Goal: Complete application form

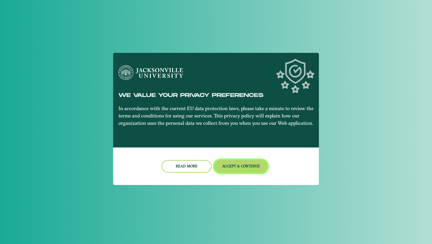
click at [235, 166] on button "Accept & Continue" at bounding box center [241, 166] width 53 height 13
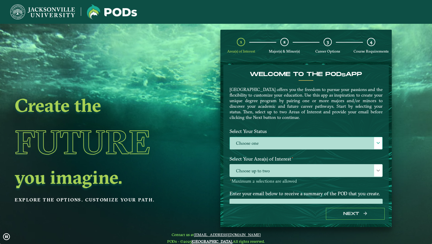
click at [263, 141] on label "Choose one" at bounding box center [306, 143] width 153 height 13
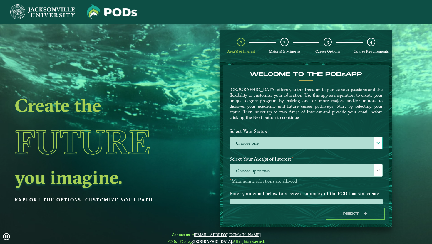
scroll to position [3, 24]
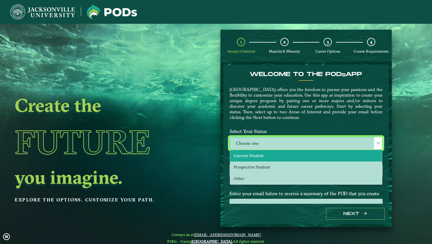
click at [251, 157] on span "Current Student" at bounding box center [249, 155] width 30 height 5
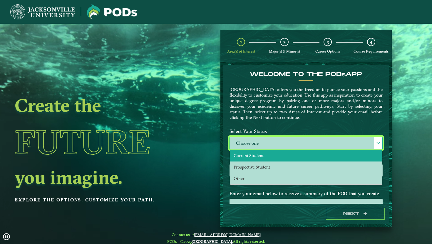
select select "[object Object]"
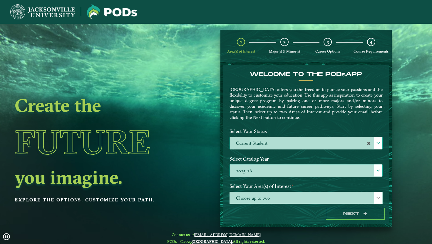
click at [255, 171] on label "2025-26" at bounding box center [306, 171] width 153 height 13
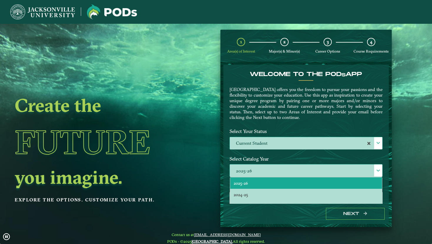
click at [252, 180] on li "2025-26" at bounding box center [306, 183] width 152 height 11
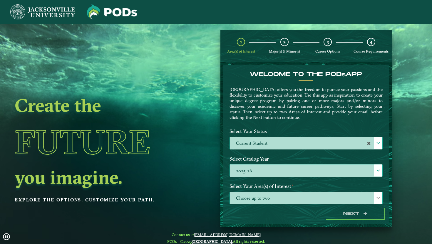
click at [257, 199] on span "Choose up to two" at bounding box center [306, 198] width 153 height 13
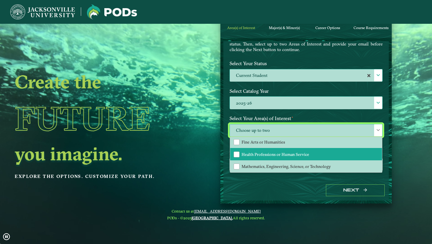
scroll to position [40, 0]
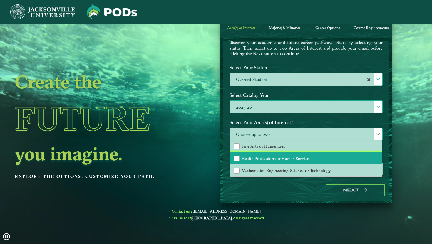
click at [293, 156] on span "Health Professions or Human Service" at bounding box center [276, 158] width 68 height 5
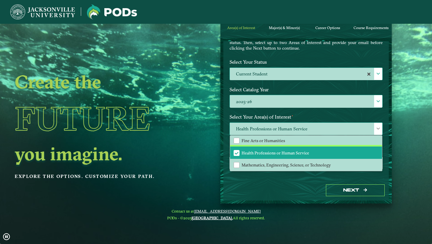
scroll to position [49, 0]
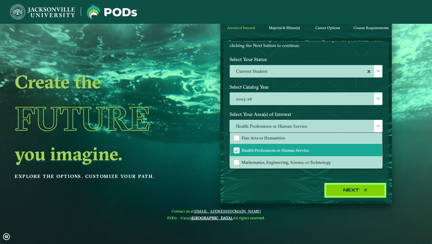
click at [336, 188] on button "Next" at bounding box center [355, 191] width 59 height 12
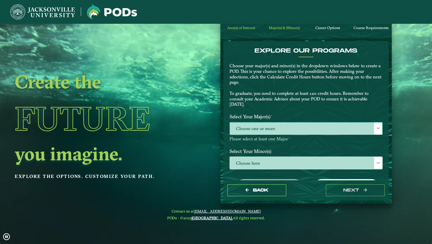
click at [302, 125] on span "Choose one or more" at bounding box center [306, 129] width 153 height 13
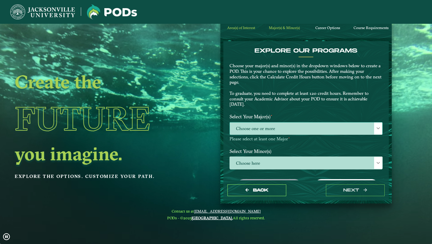
scroll to position [3, 24]
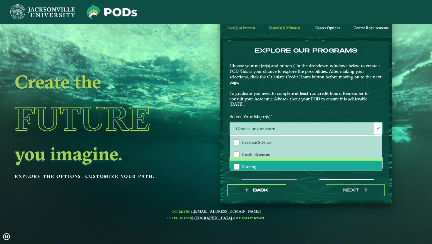
click at [284, 165] on li "Nursing" at bounding box center [306, 167] width 152 height 12
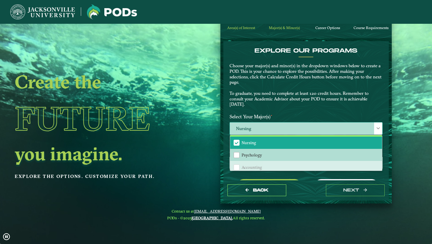
scroll to position [25, 0]
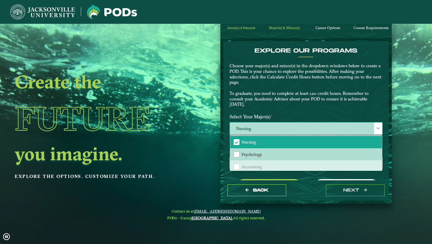
click at [376, 127] on span at bounding box center [378, 128] width 4 height 4
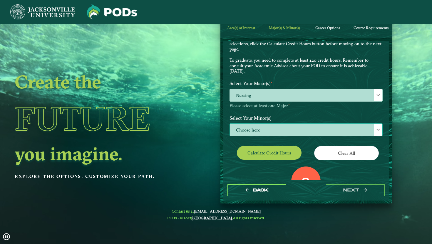
scroll to position [35, 0]
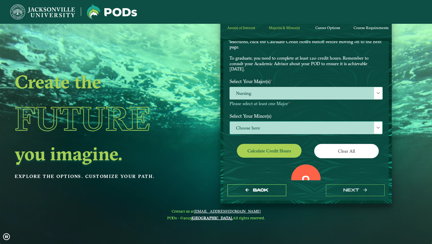
click at [307, 130] on span "Choose here" at bounding box center [306, 128] width 153 height 13
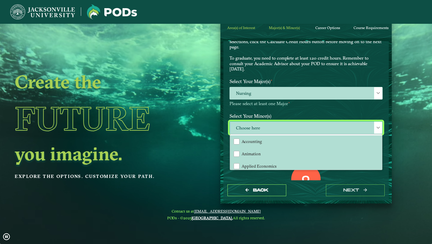
scroll to position [3, 24]
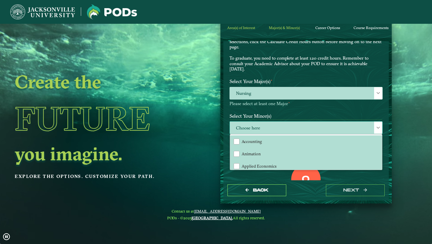
click at [318, 128] on span "Choose here" at bounding box center [306, 128] width 153 height 13
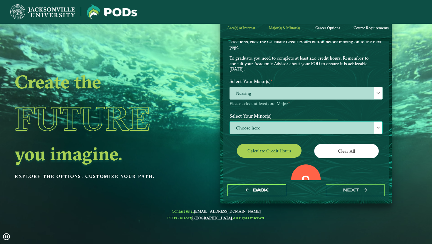
click at [318, 128] on span "Choose here" at bounding box center [306, 128] width 153 height 13
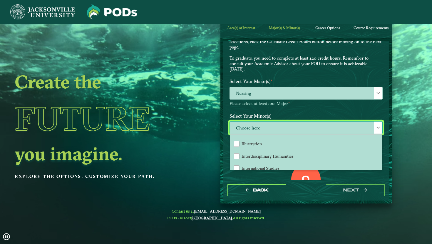
scroll to position [354, 0]
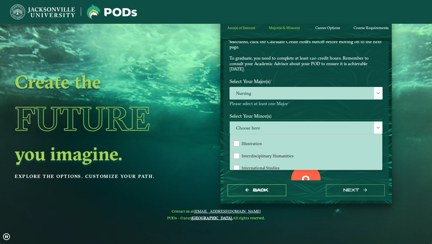
click at [315, 127] on span "Choose here" at bounding box center [306, 128] width 153 height 13
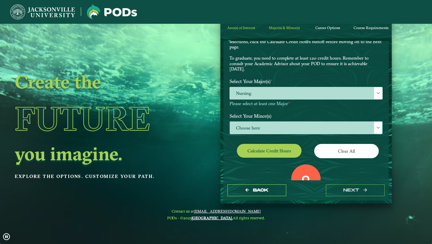
click at [298, 129] on span "Choose here" at bounding box center [306, 128] width 153 height 13
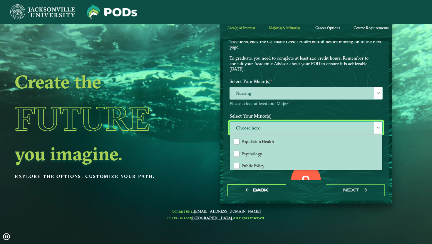
scroll to position [515, 0]
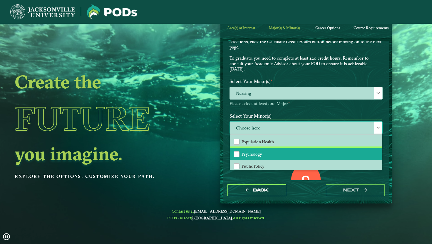
click at [300, 150] on li "Psychology" at bounding box center [306, 154] width 152 height 12
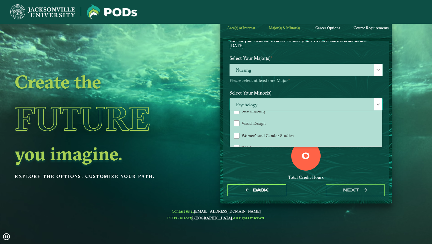
scroll to position [59, 0]
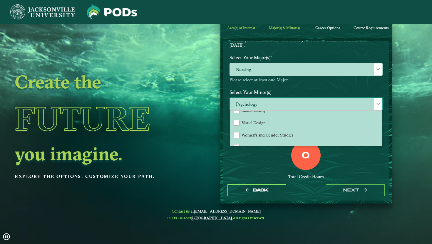
click at [377, 103] on span at bounding box center [378, 104] width 4 height 4
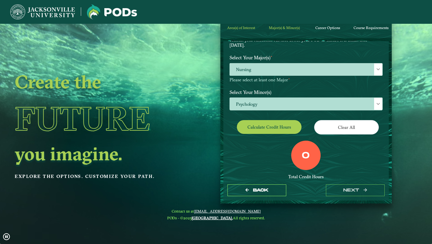
click at [270, 118] on div "EXPLORE OUR PROGRAMS Choose your major(s) and minor(s) in the dropdown windows …" at bounding box center [306, 89] width 153 height 203
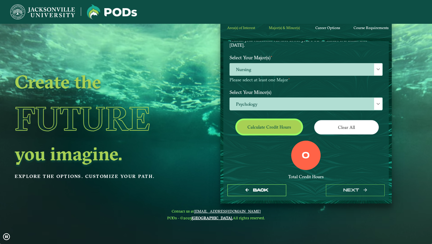
click at [270, 124] on button "Calculate credit hours" at bounding box center [269, 127] width 65 height 14
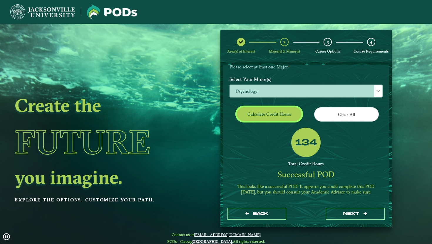
scroll to position [97, 0]
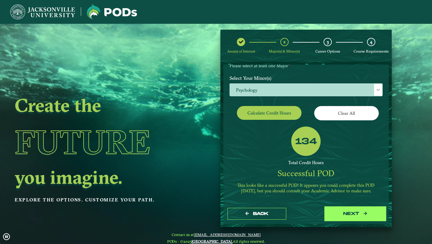
click at [347, 215] on button "next" at bounding box center [355, 214] width 59 height 12
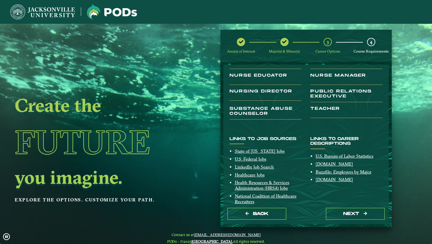
scroll to position [101, 0]
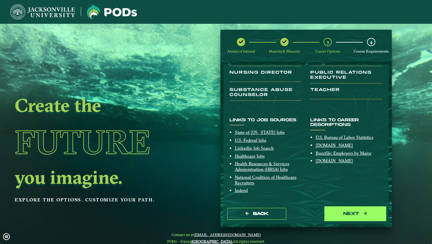
click at [354, 212] on button "next" at bounding box center [355, 214] width 59 height 12
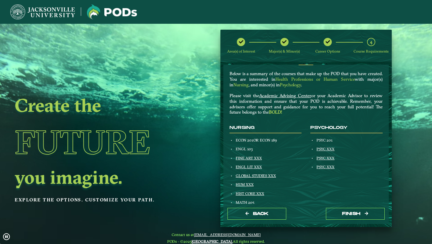
scroll to position [17, 0]
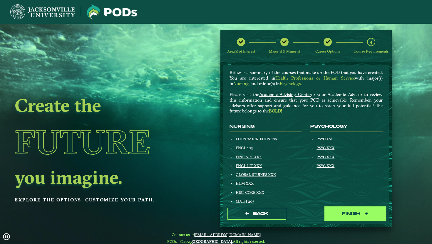
click at [336, 211] on button "Finish" at bounding box center [355, 214] width 59 height 12
